Goal: Information Seeking & Learning: Check status

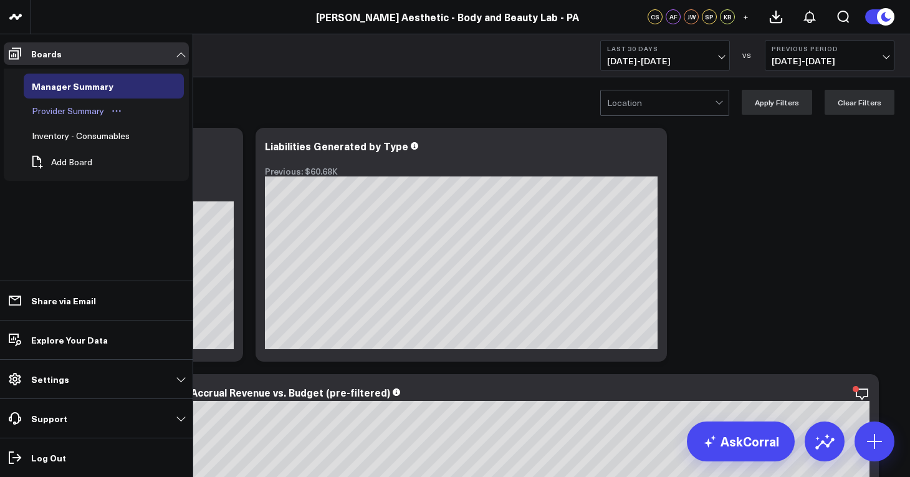
click at [67, 105] on div "Provider Summary" at bounding box center [68, 110] width 79 height 15
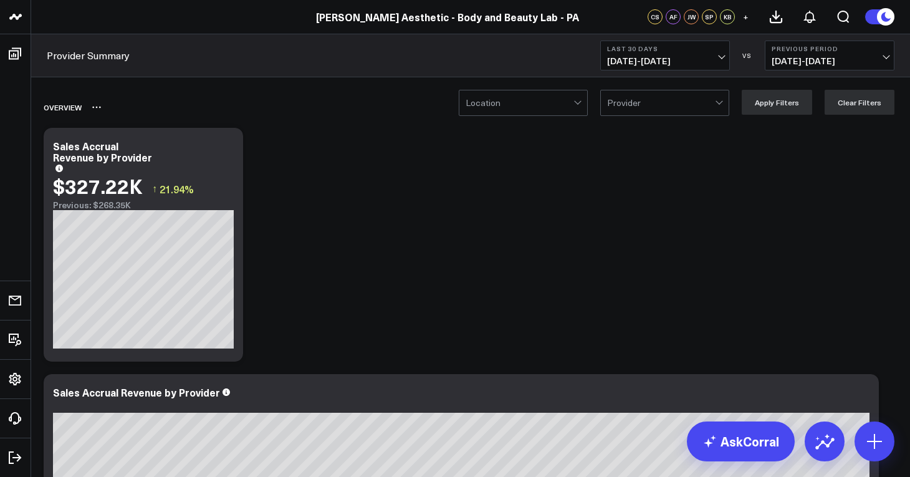
click at [573, 117] on div "Overview" at bounding box center [399, 107] width 710 height 29
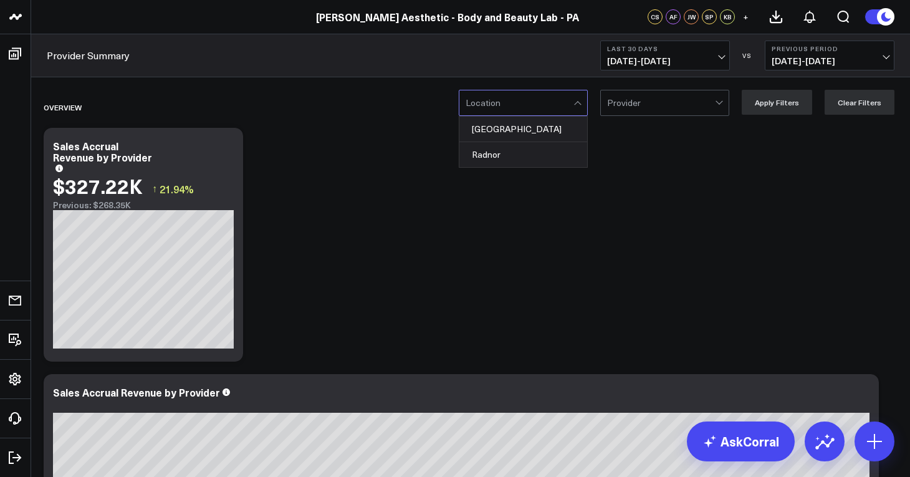
click at [584, 113] on div at bounding box center [578, 102] width 11 height 25
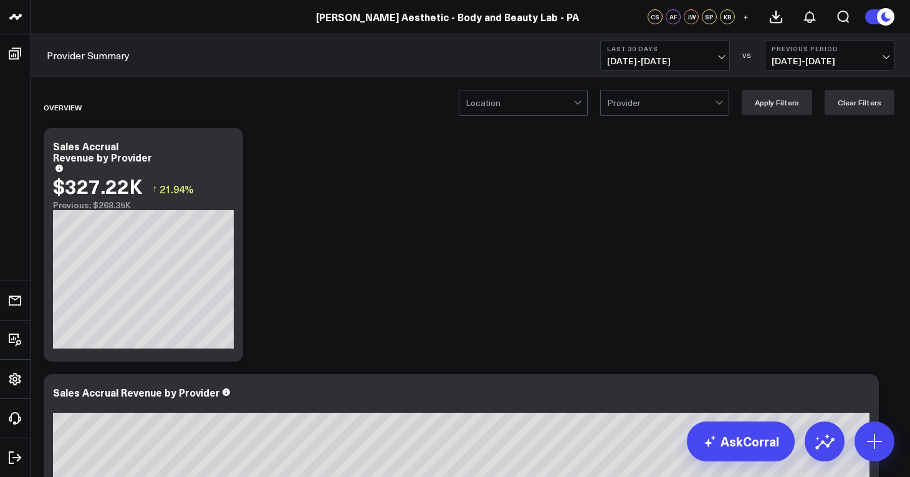
click at [720, 59] on span "09/15/25 - 10/14/25" at bounding box center [665, 61] width 116 height 10
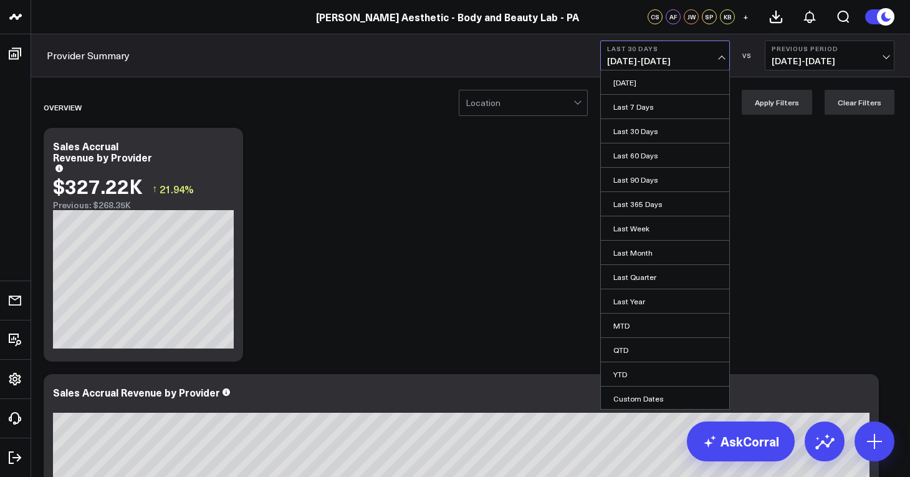
click at [713, 58] on span "09/15/25 - 10/14/25" at bounding box center [665, 61] width 116 height 10
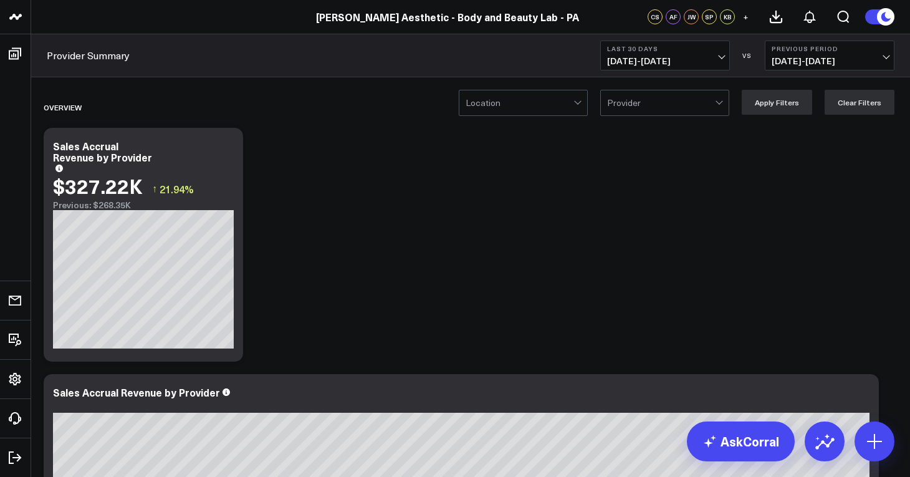
click at [713, 58] on span "09/15/25 - 10/14/25" at bounding box center [665, 61] width 116 height 10
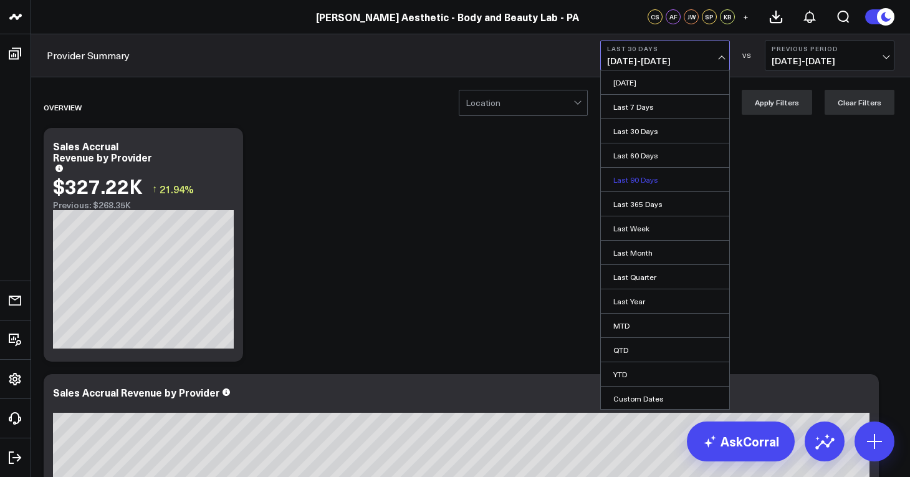
scroll to position [1, 0]
click at [885, 51] on b "Previous Period" at bounding box center [829, 48] width 116 height 7
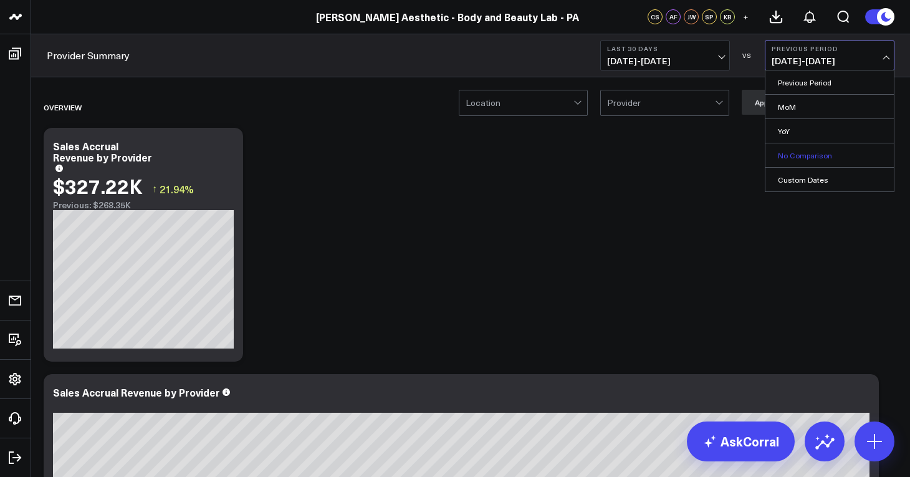
click at [814, 153] on link "No Comparison" at bounding box center [829, 155] width 128 height 24
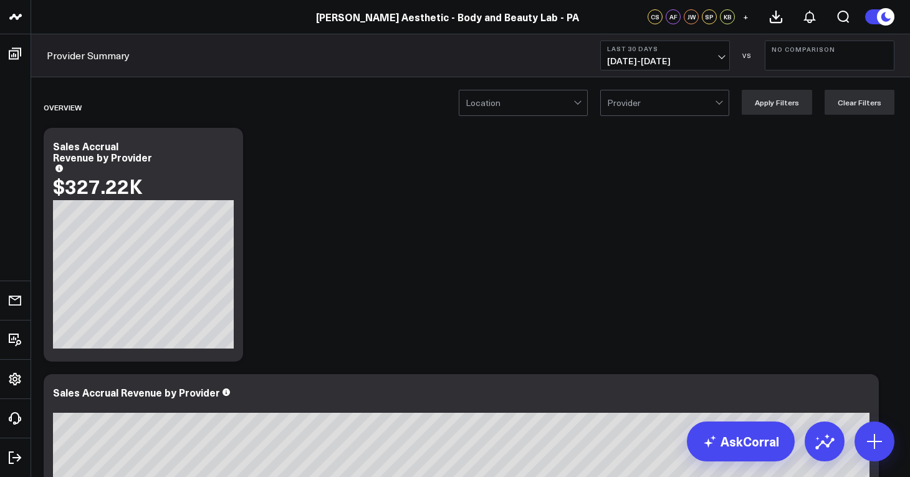
click at [718, 59] on span "09/15/25 - 10/14/25" at bounding box center [665, 61] width 116 height 10
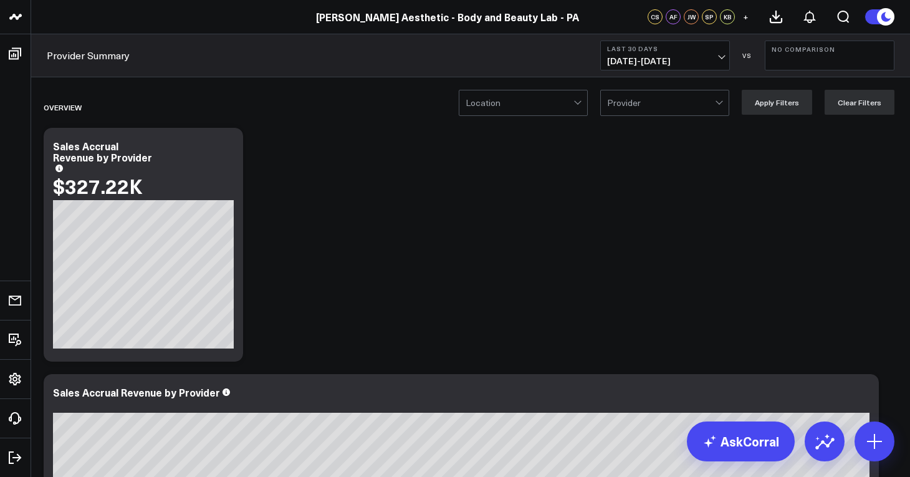
click at [721, 65] on span "09/15/25 - 10/14/25" at bounding box center [665, 61] width 116 height 10
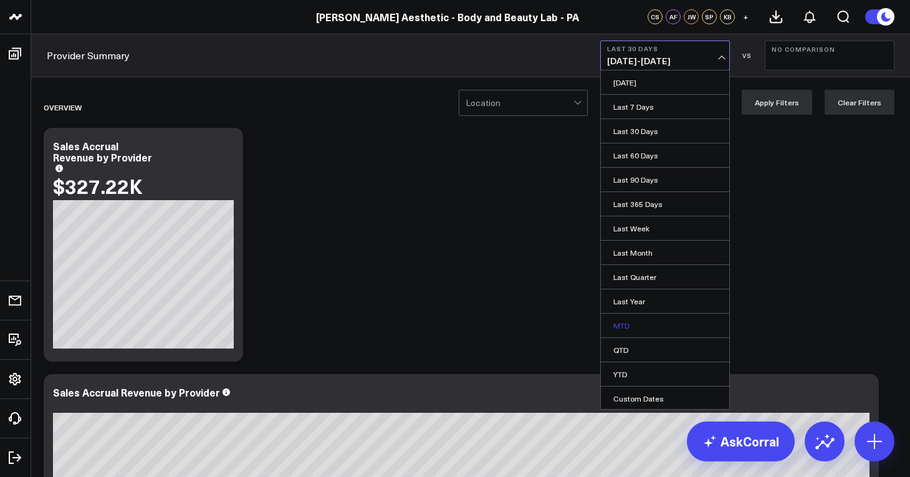
scroll to position [1, 0]
click at [663, 327] on link "MTD" at bounding box center [665, 324] width 128 height 24
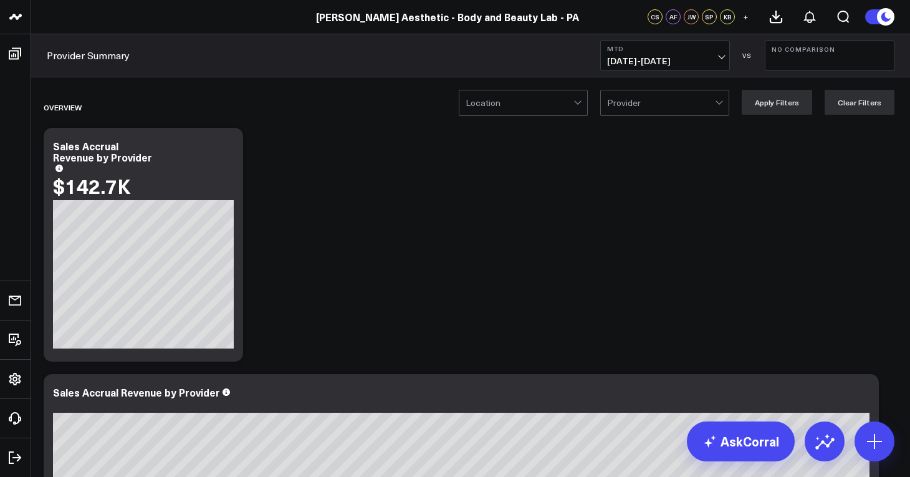
click at [578, 107] on div at bounding box center [578, 102] width 11 height 25
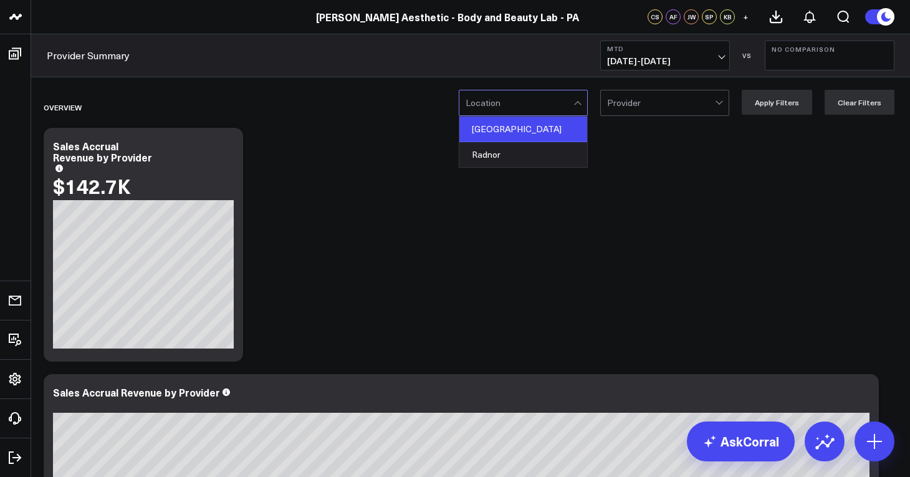
click at [558, 132] on div "Philadelphia" at bounding box center [523, 130] width 128 height 26
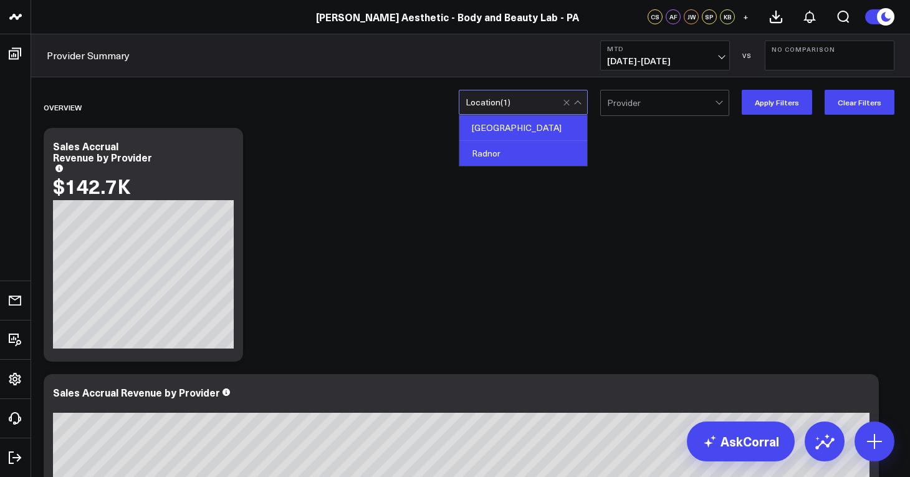
click at [551, 146] on div "Radnor" at bounding box center [523, 153] width 128 height 25
click at [725, 110] on div at bounding box center [720, 102] width 11 height 25
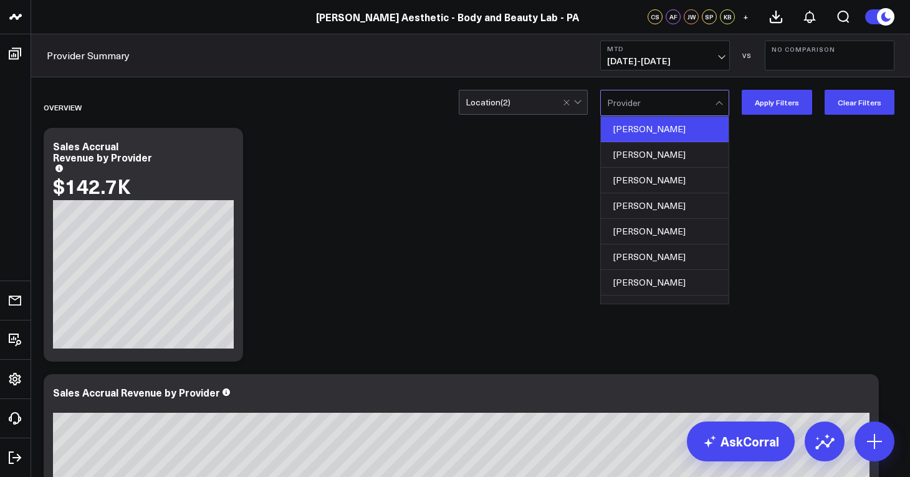
click at [692, 131] on div "Alison Palmer" at bounding box center [665, 130] width 128 height 26
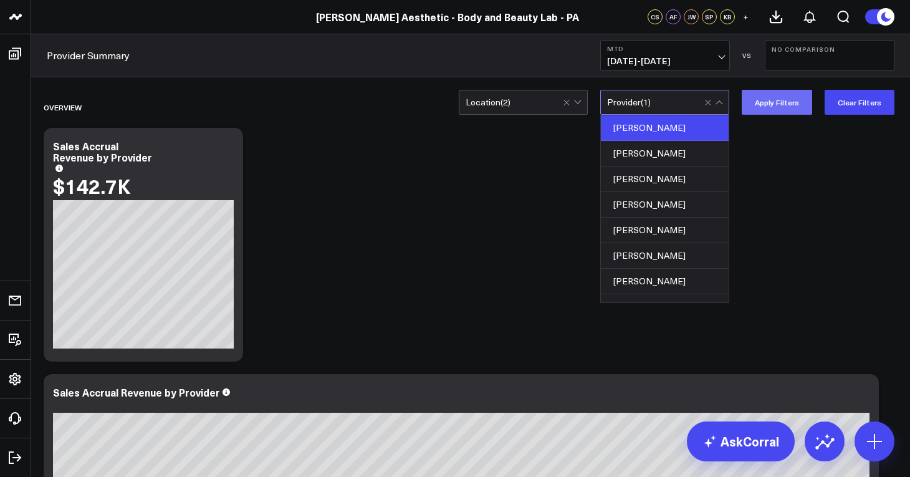
click at [791, 105] on button "Apply Filters" at bounding box center [777, 102] width 70 height 25
click at [675, 129] on div "Alison Palmer" at bounding box center [665, 128] width 128 height 26
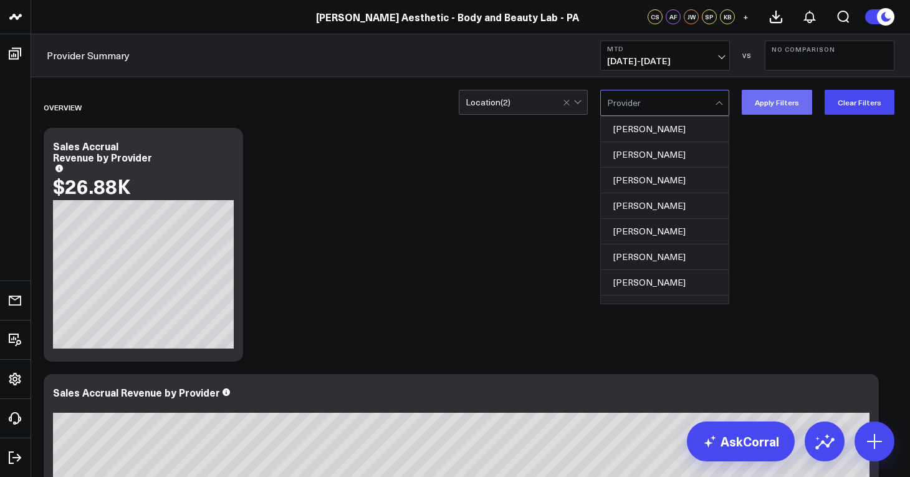
click at [776, 106] on button "Apply Filters" at bounding box center [777, 102] width 70 height 25
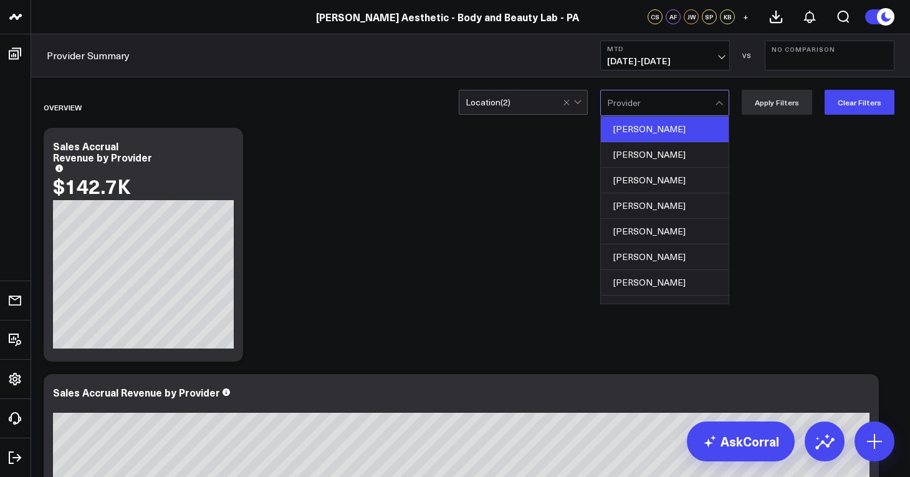
click at [668, 128] on div "Alison Palmer" at bounding box center [665, 130] width 128 height 26
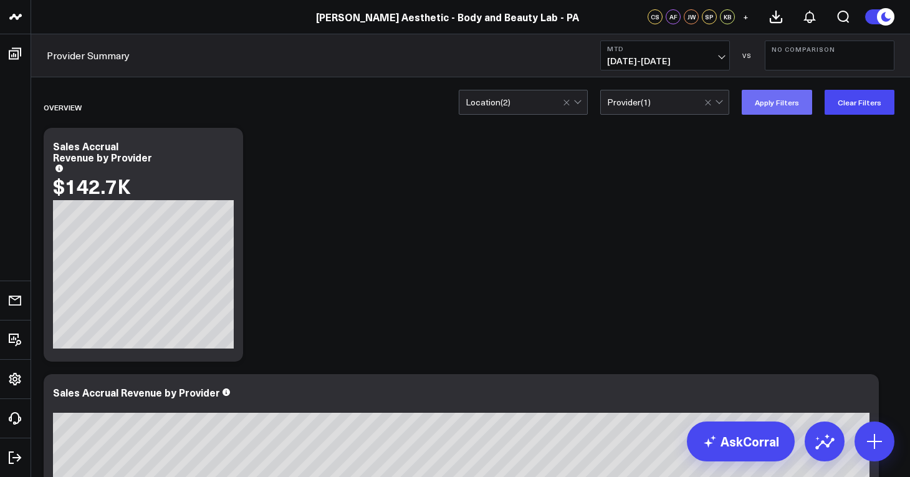
click at [797, 110] on button "Apply Filters" at bounding box center [777, 102] width 70 height 25
click at [696, 114] on div "option Alison Palmer, selected. Provider ( 1 )" at bounding box center [664, 102] width 129 height 25
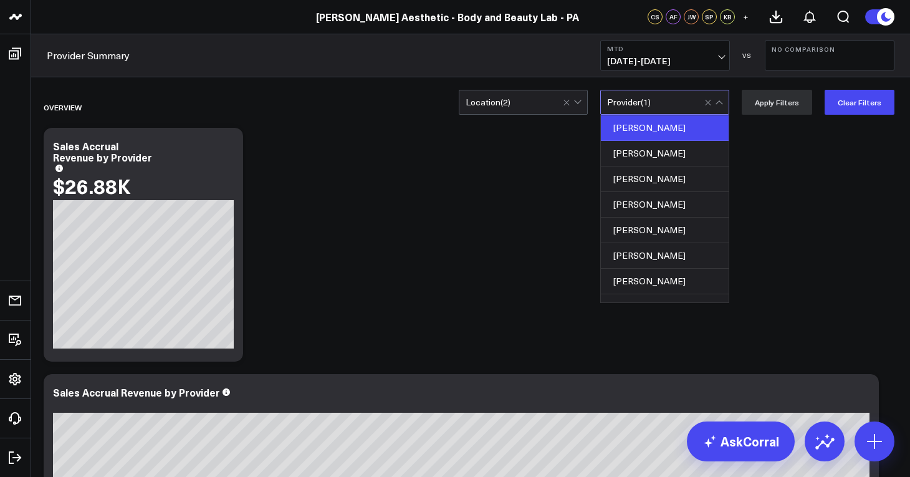
click at [680, 126] on div "Alison Palmer" at bounding box center [665, 128] width 128 height 26
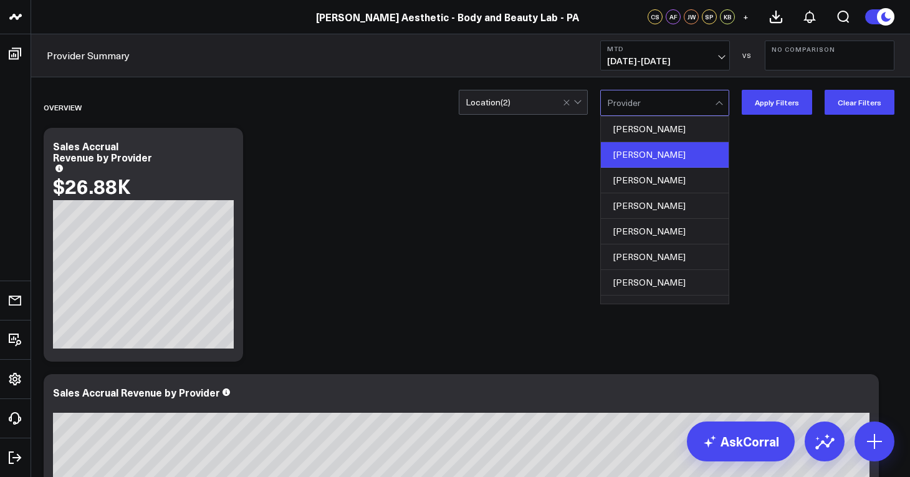
click at [685, 145] on div "Alison Robino" at bounding box center [665, 155] width 128 height 26
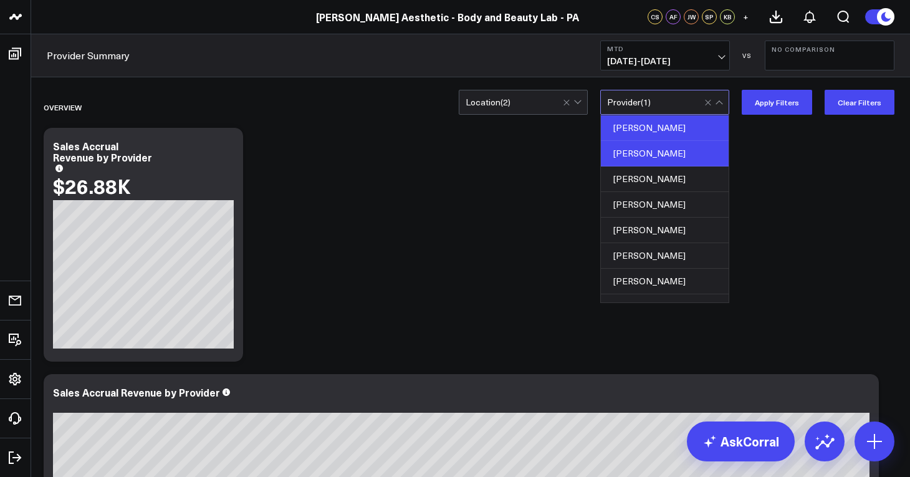
click at [680, 126] on div "Alison Palmer" at bounding box center [665, 128] width 128 height 26
click at [685, 155] on div "Alison Robino" at bounding box center [665, 154] width 128 height 26
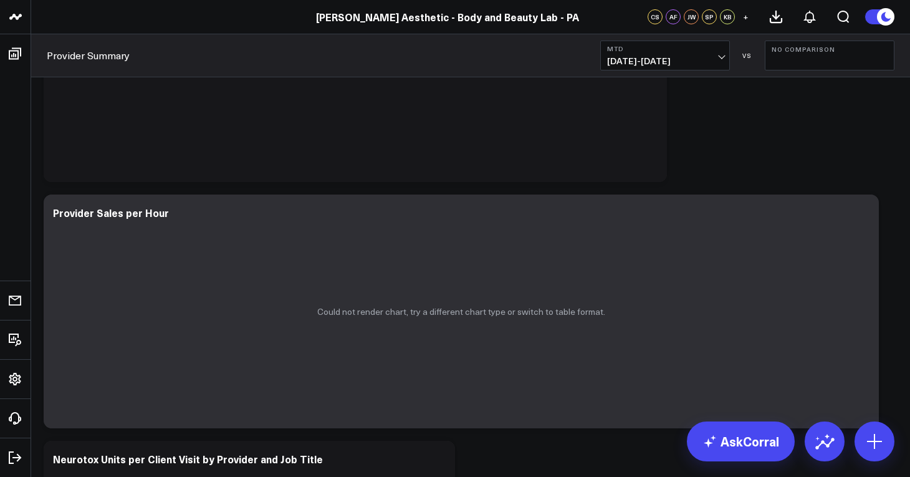
scroll to position [1693, 0]
